Goal: Find specific page/section: Find specific page/section

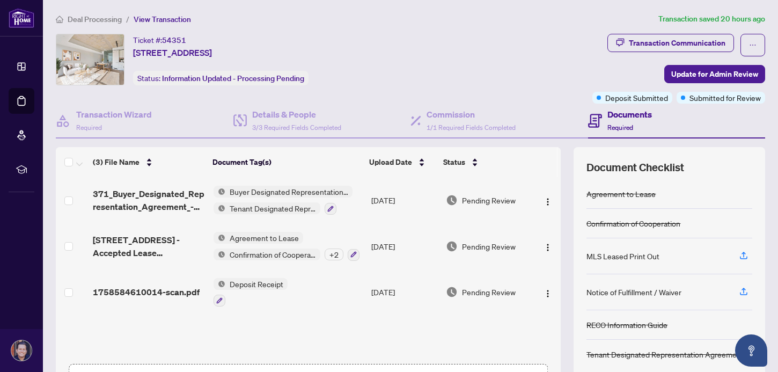
scroll to position [26, 0]
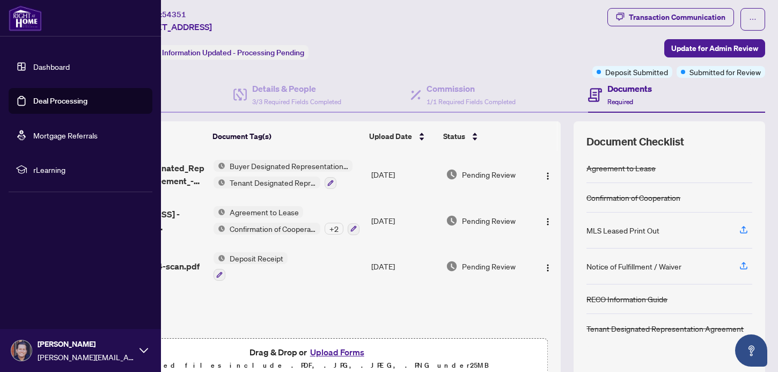
click at [38, 102] on link "Deal Processing" at bounding box center [60, 101] width 54 height 10
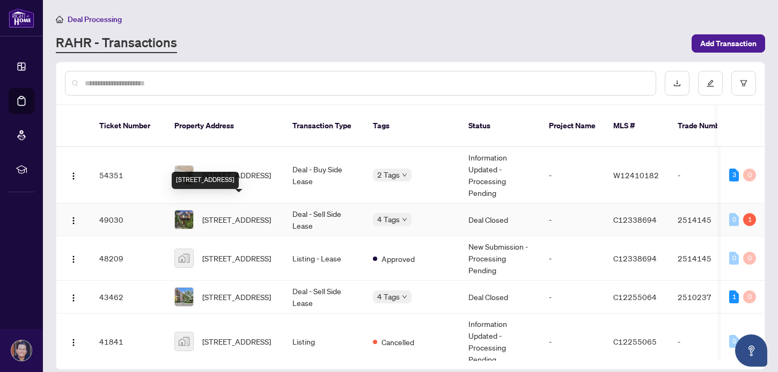
click at [238, 217] on span "[STREET_ADDRESS]" at bounding box center [236, 220] width 69 height 12
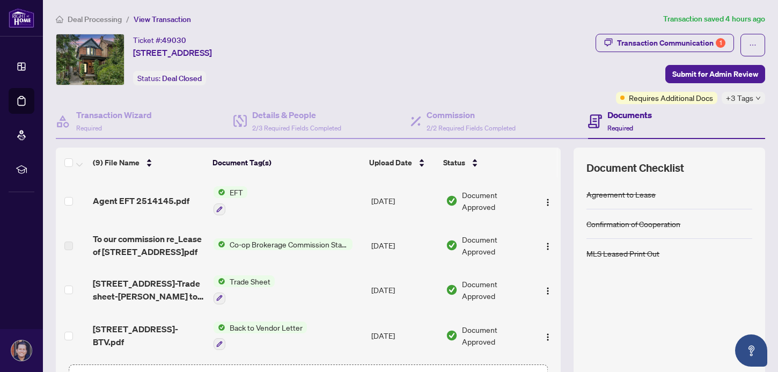
click at [164, 206] on td "Agent EFT 2514145.pdf" at bounding box center [149, 201] width 121 height 46
